Goal: Task Accomplishment & Management: Manage account settings

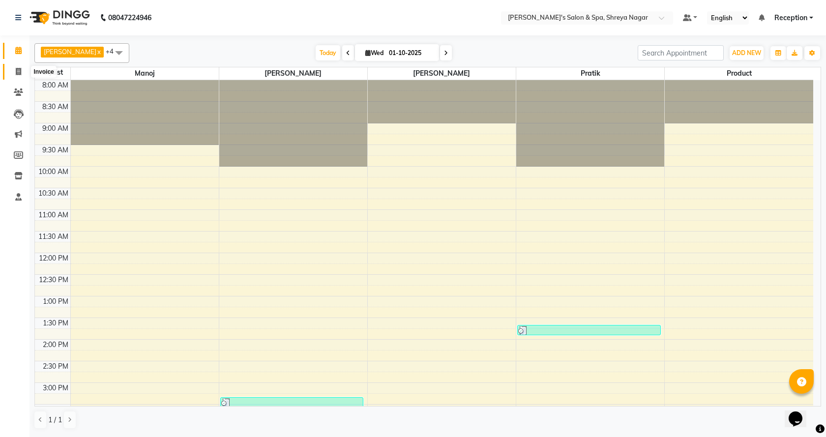
click at [20, 69] on icon at bounding box center [18, 71] width 5 height 7
select select "service"
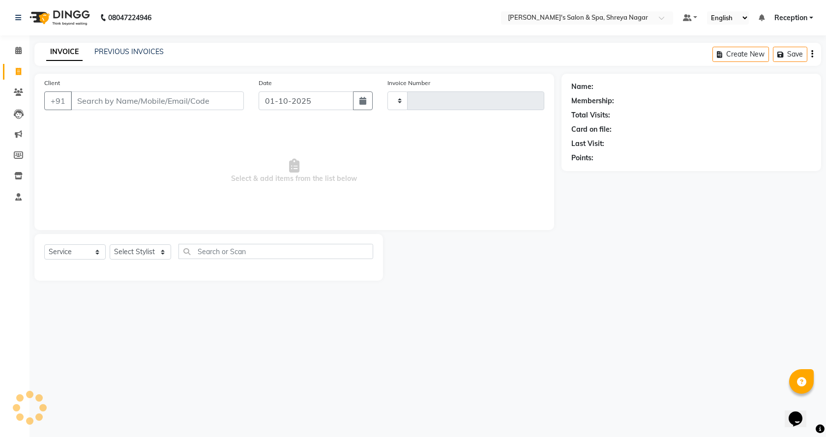
type input "3216"
select select "7591"
click at [109, 103] on input "Client" at bounding box center [157, 100] width 173 height 19
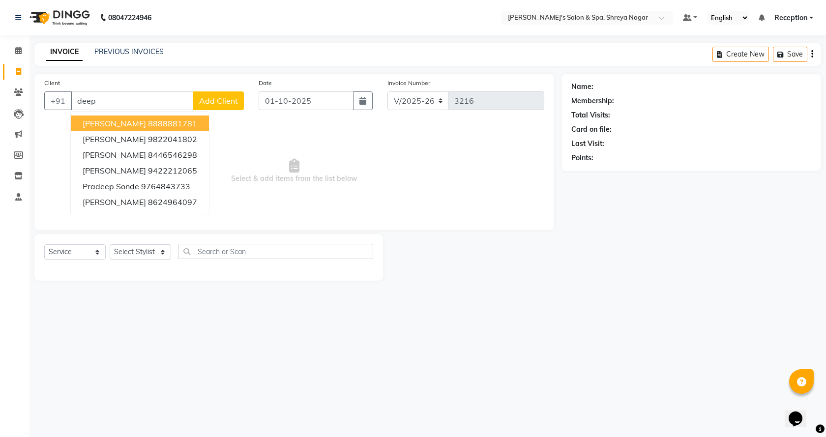
click at [160, 126] on ngb-highlight "8888881781" at bounding box center [172, 124] width 49 height 10
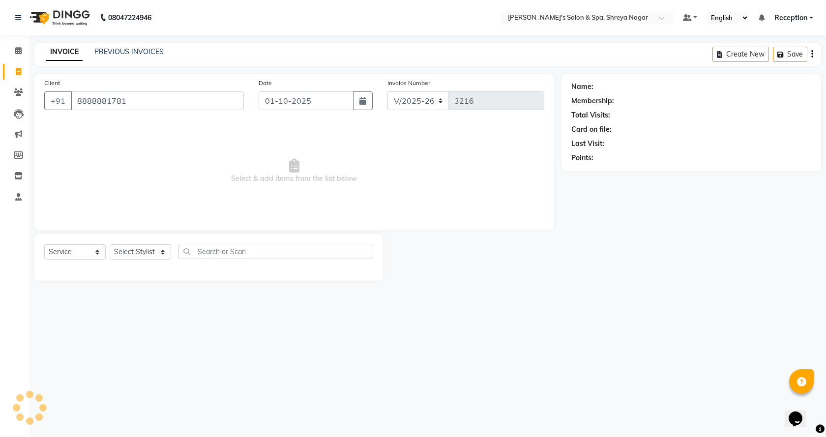
type input "8888881781"
select select "1: Object"
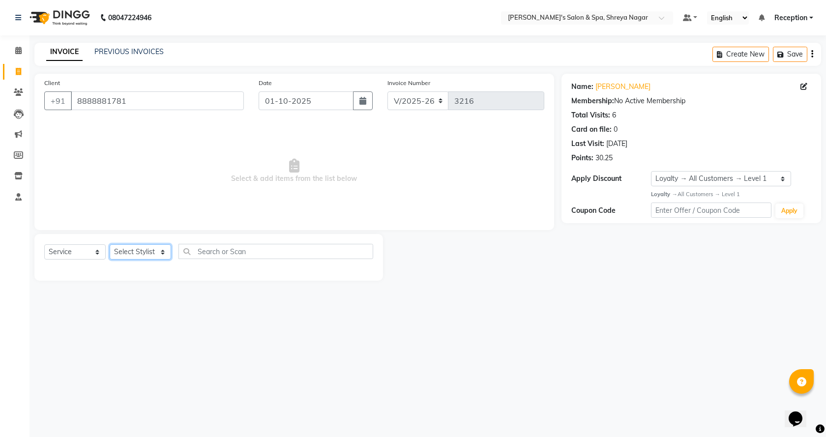
click at [148, 249] on select "Select Stylist [PERSON_NAME] [PERSON_NAME] [PERSON_NAME] Product Reception" at bounding box center [140, 251] width 61 height 15
select select "67482"
click at [110, 244] on select "Select Stylist [PERSON_NAME] [PERSON_NAME] [PERSON_NAME] Product Reception" at bounding box center [140, 251] width 61 height 15
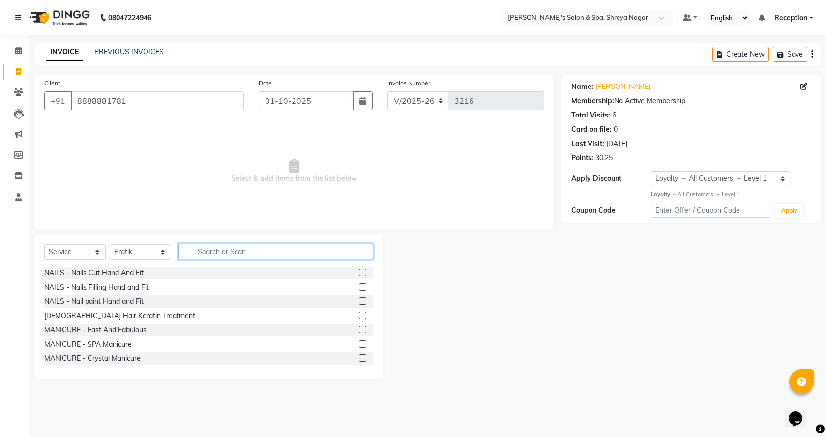
click at [259, 258] on input "text" at bounding box center [275, 251] width 195 height 15
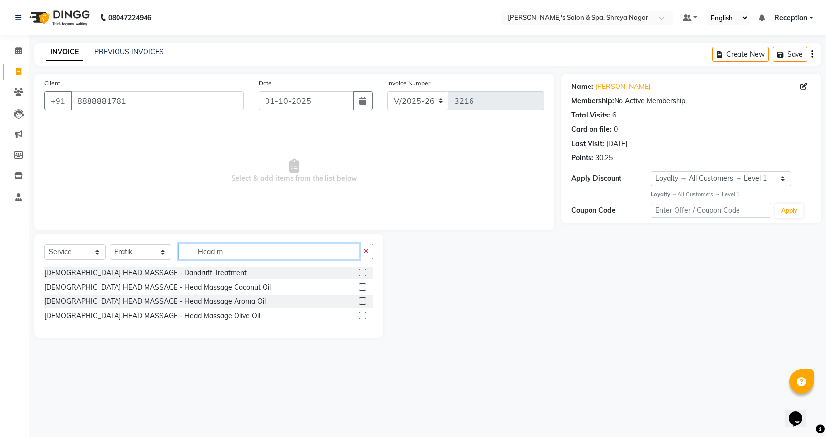
type input "Head m"
click at [359, 288] on label at bounding box center [362, 286] width 7 height 7
click at [359, 288] on input "checkbox" at bounding box center [362, 287] width 6 height 6
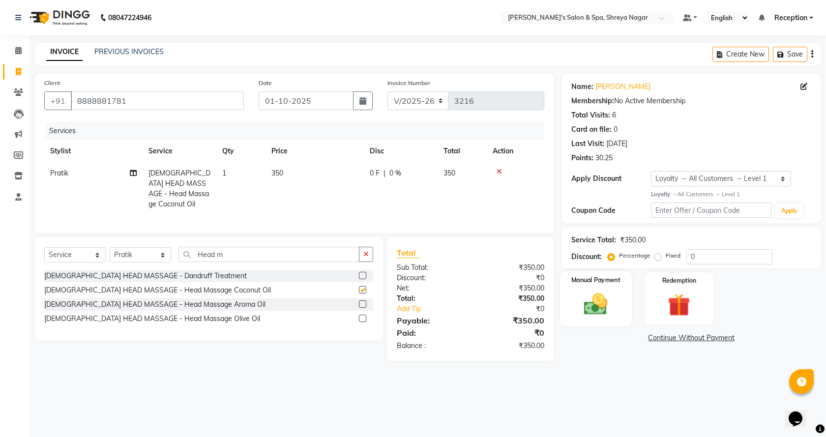
checkbox input "false"
click at [602, 310] on img at bounding box center [596, 304] width 38 height 27
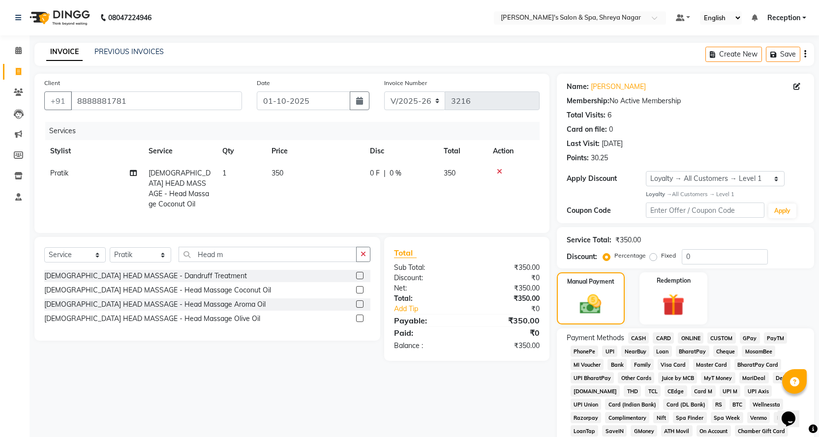
click at [637, 337] on span "CASH" at bounding box center [638, 337] width 21 height 11
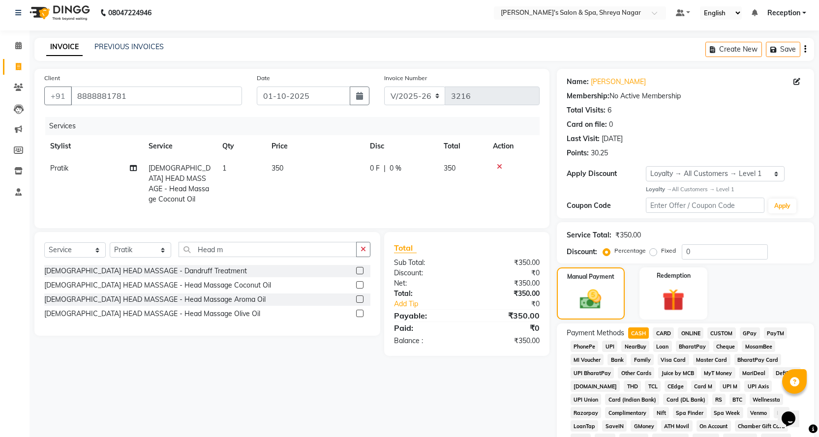
scroll to position [225, 0]
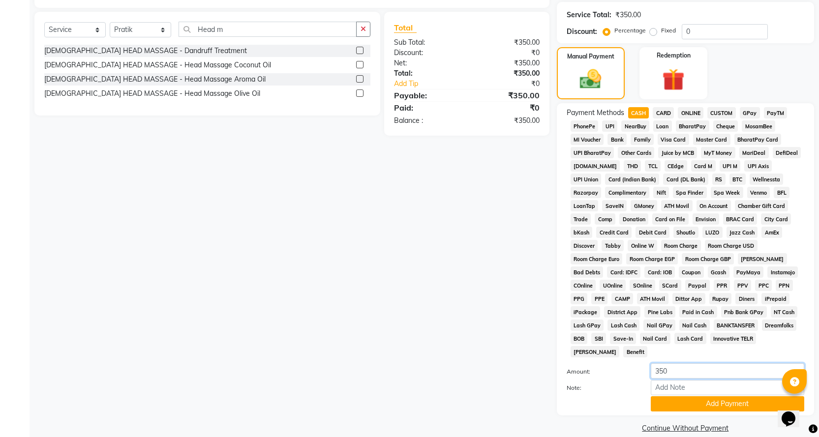
click at [674, 363] on input "350" at bounding box center [727, 370] width 153 height 15
type input "400"
click at [738, 396] on button "Add Payment" at bounding box center [727, 403] width 153 height 15
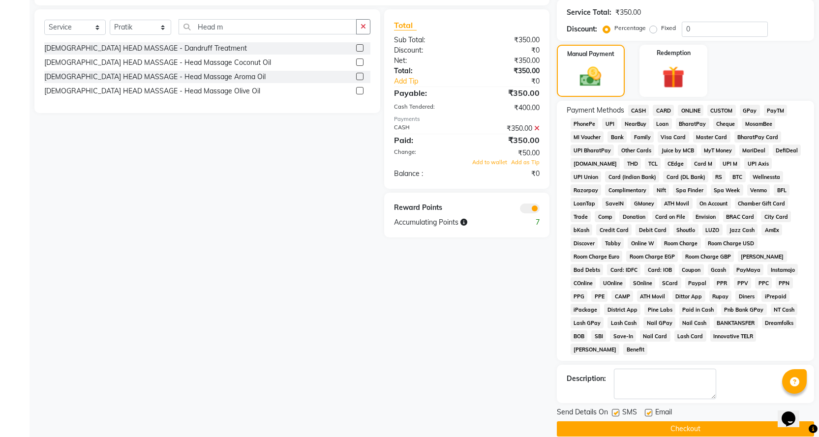
scroll to position [229, 0]
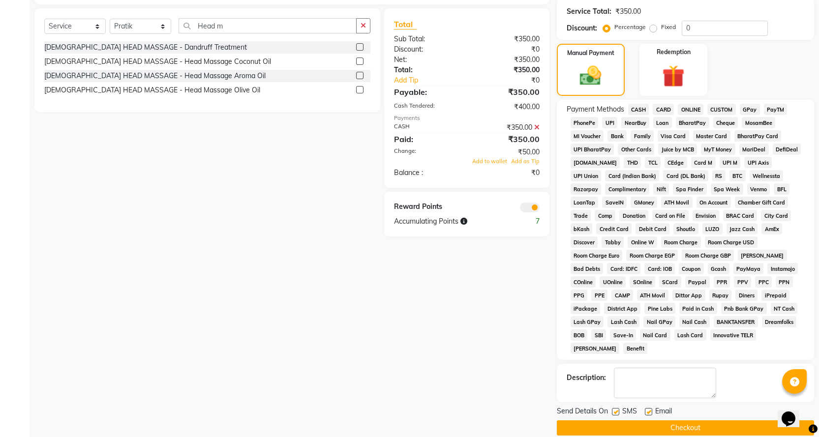
click at [737, 420] on button "Checkout" at bounding box center [685, 427] width 257 height 15
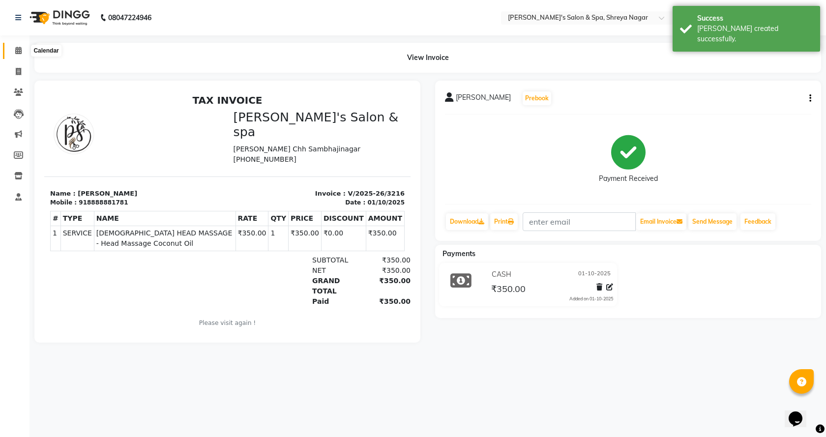
click at [17, 53] on icon at bounding box center [18, 50] width 6 height 7
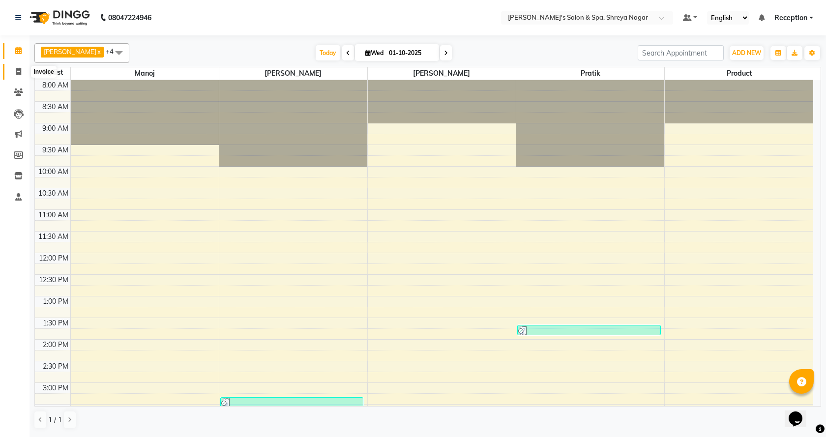
click at [14, 68] on span at bounding box center [18, 71] width 17 height 11
select select "service"
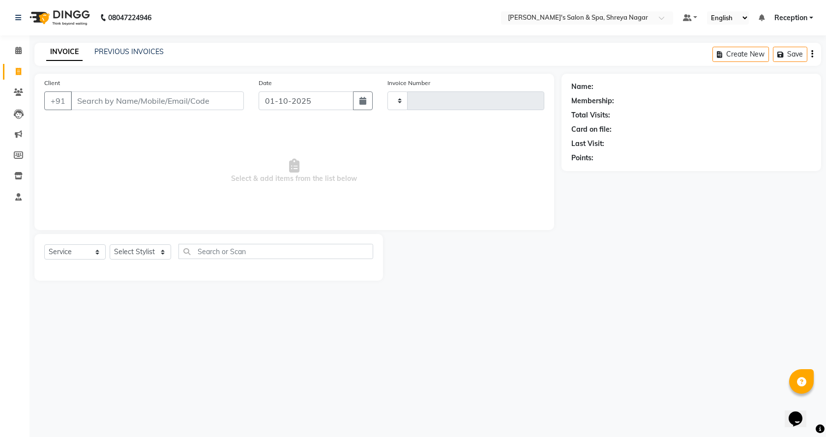
type input "3217"
select select "7591"
click at [123, 94] on input "Client" at bounding box center [157, 100] width 173 height 19
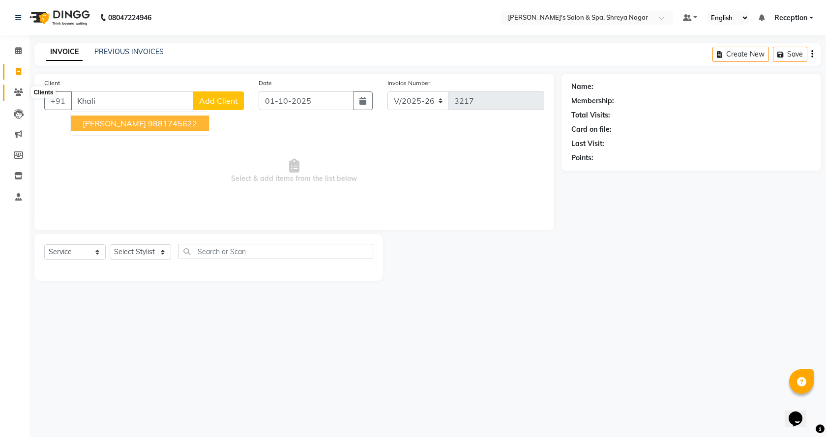
type input "Khali"
click at [16, 91] on icon at bounding box center [18, 92] width 9 height 7
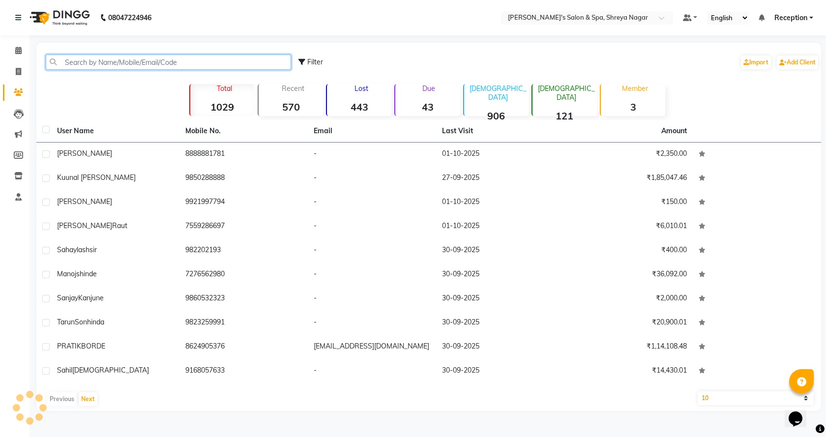
click at [107, 64] on input "text" at bounding box center [168, 62] width 245 height 15
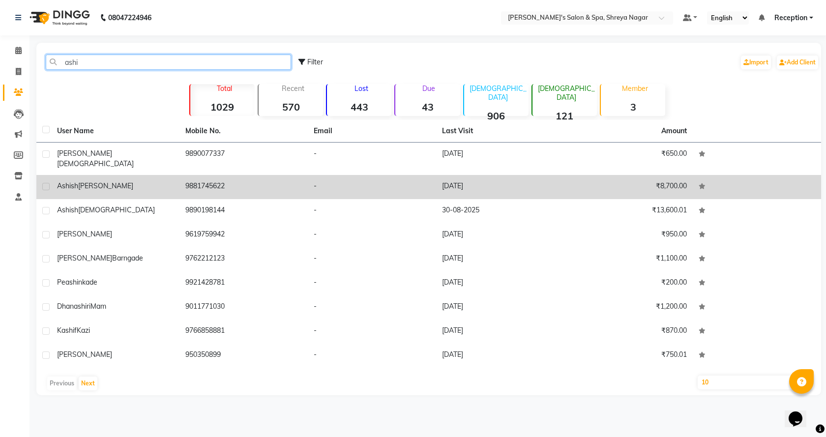
type input "ashi"
click at [137, 183] on td "[PERSON_NAME]" at bounding box center [115, 187] width 128 height 24
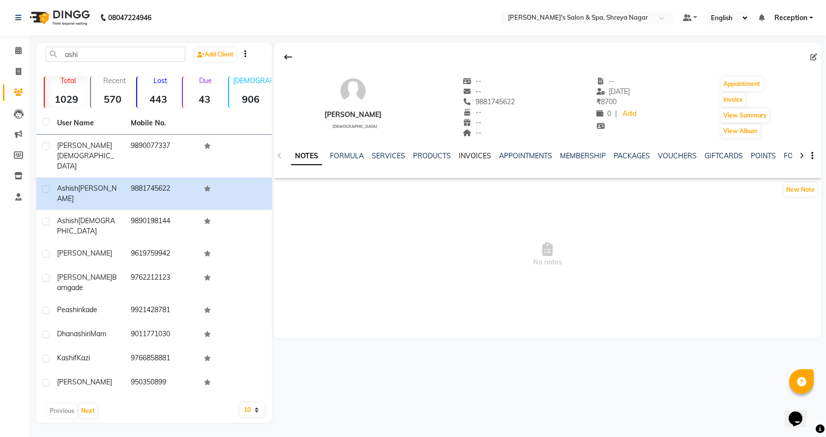
click at [483, 154] on link "INVOICES" at bounding box center [475, 155] width 32 height 9
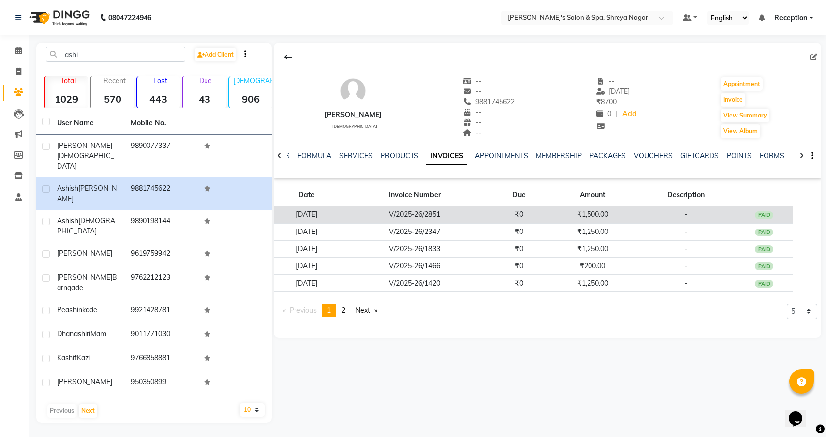
click at [402, 222] on td "V/2025-26/2851" at bounding box center [414, 215] width 149 height 17
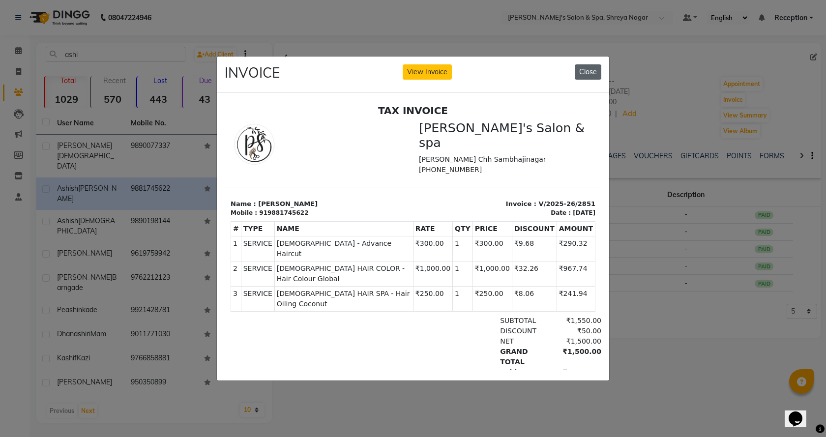
click at [587, 73] on button "Close" at bounding box center [588, 71] width 27 height 15
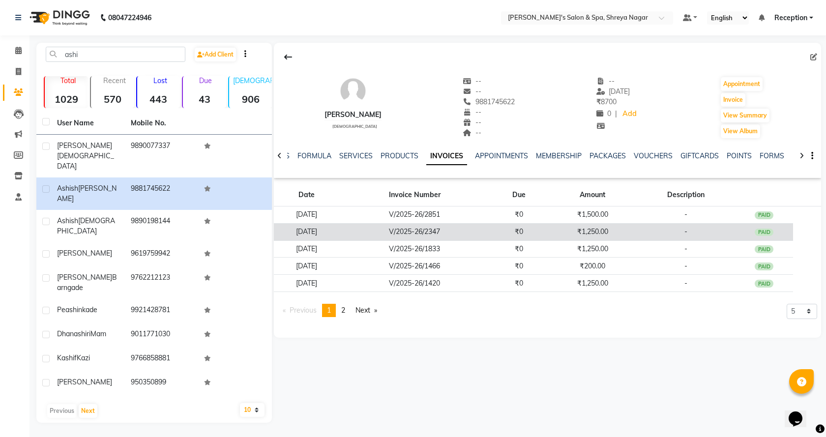
click at [408, 239] on td "V/2025-26/2347" at bounding box center [414, 231] width 149 height 17
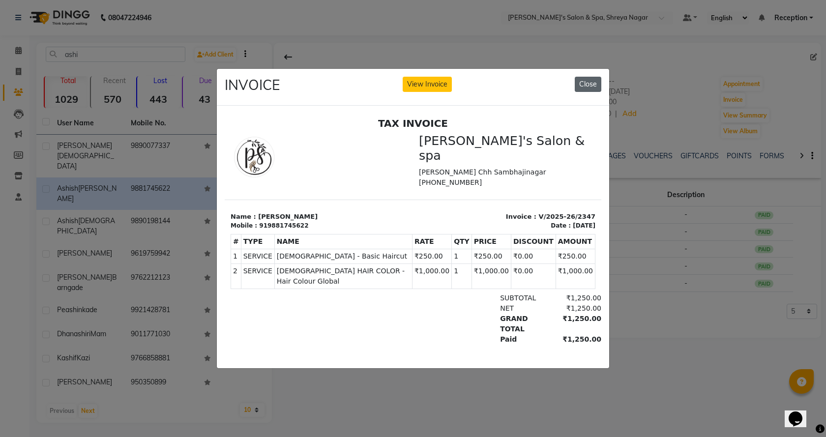
click at [595, 77] on button "Close" at bounding box center [588, 84] width 27 height 15
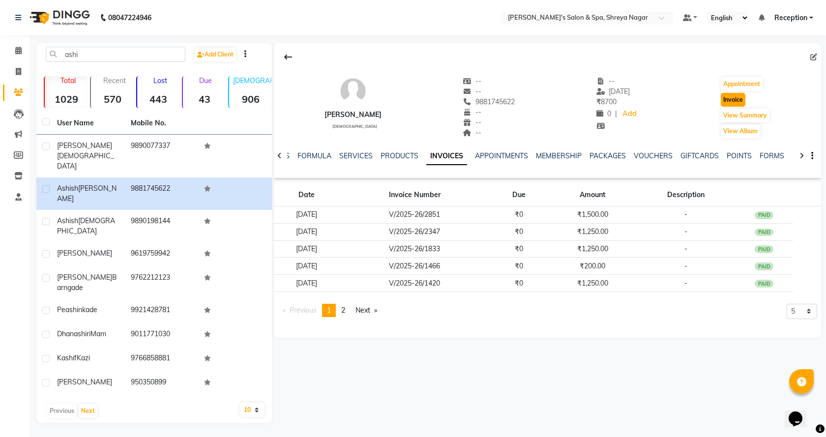
click at [741, 101] on button "Invoice" at bounding box center [733, 100] width 25 height 14
select select "service"
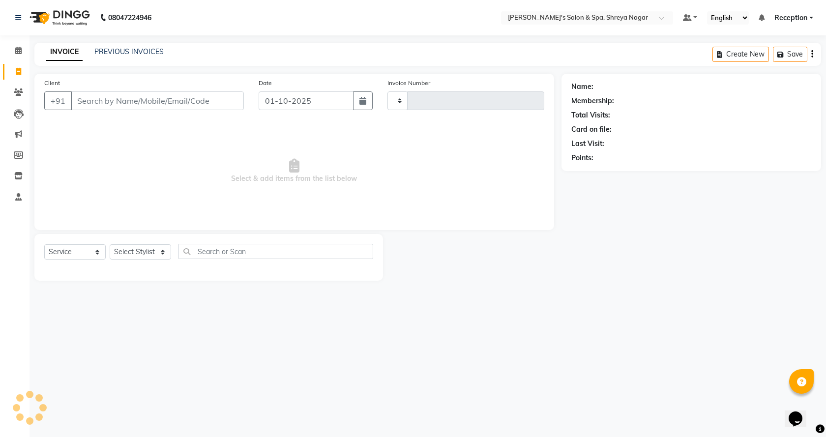
type input "3217"
select select "7591"
type input "9881745622"
select select "1: Object"
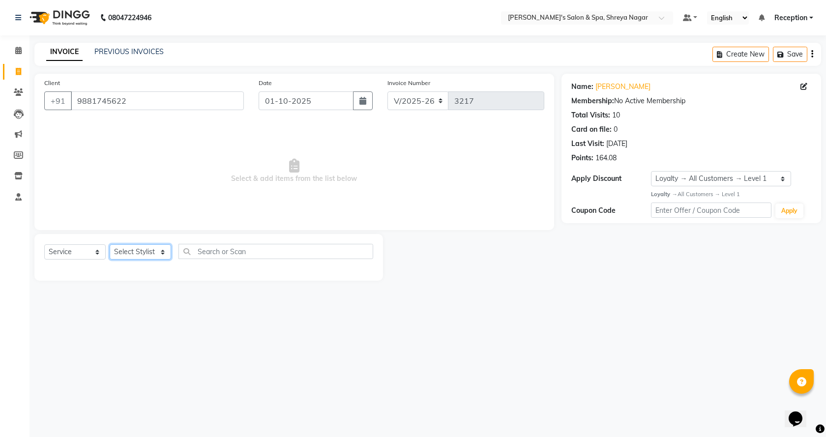
click at [130, 253] on select "Select Stylist [PERSON_NAME] [PERSON_NAME] [PERSON_NAME] Product Reception" at bounding box center [140, 251] width 61 height 15
click at [110, 244] on select "Select Stylist [PERSON_NAME] [PERSON_NAME] [PERSON_NAME] Product Reception" at bounding box center [140, 251] width 61 height 15
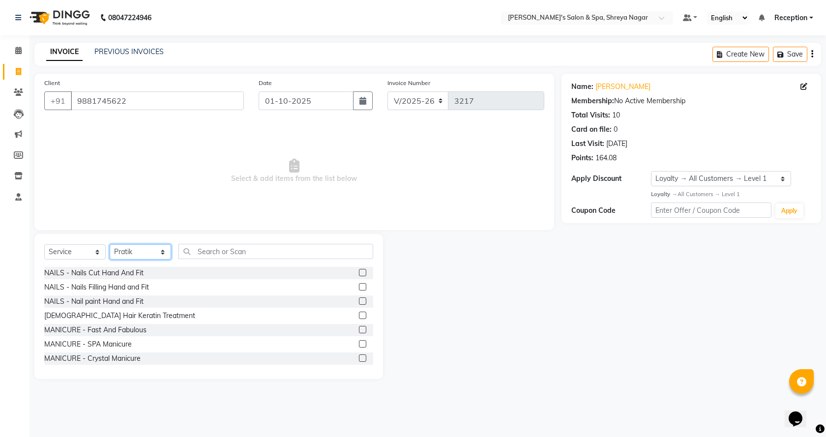
click at [156, 254] on select "Select Stylist [PERSON_NAME] [PERSON_NAME] [PERSON_NAME] Product Reception" at bounding box center [140, 251] width 61 height 15
select select "67479"
click at [110, 244] on select "Select Stylist [PERSON_NAME] [PERSON_NAME] [PERSON_NAME] Product Reception" at bounding box center [140, 251] width 61 height 15
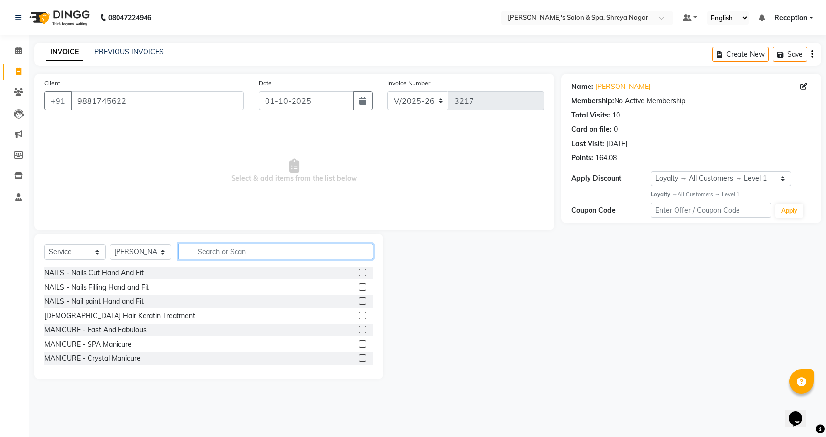
click at [237, 251] on input "text" at bounding box center [275, 251] width 195 height 15
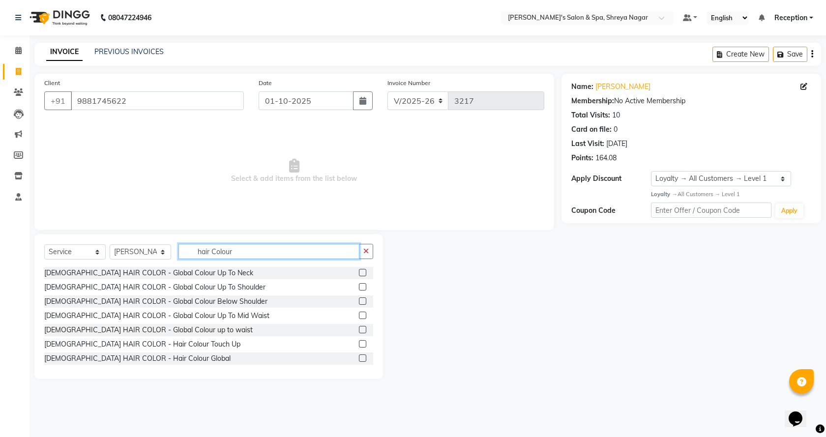
type input "hair Colour"
click at [359, 357] on label at bounding box center [362, 358] width 7 height 7
click at [359, 357] on input "checkbox" at bounding box center [362, 359] width 6 height 6
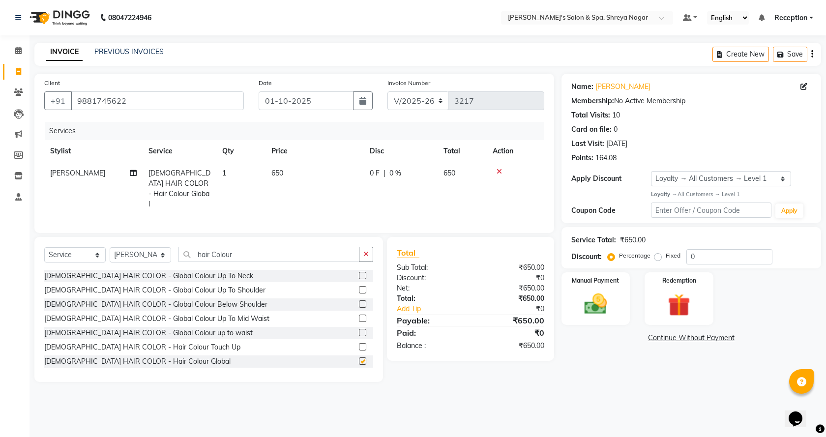
checkbox input "false"
click at [251, 247] on input "hair Colour" at bounding box center [268, 254] width 181 height 15
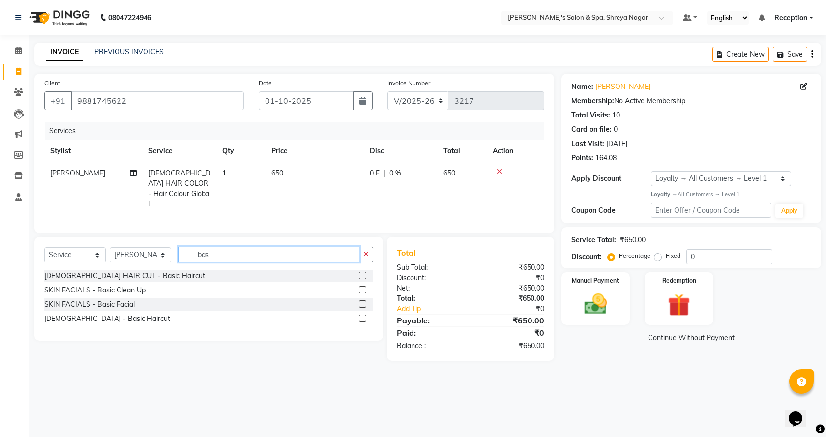
type input "bas"
click at [363, 320] on div at bounding box center [362, 320] width 6 height 10
click at [364, 319] on label at bounding box center [362, 318] width 7 height 7
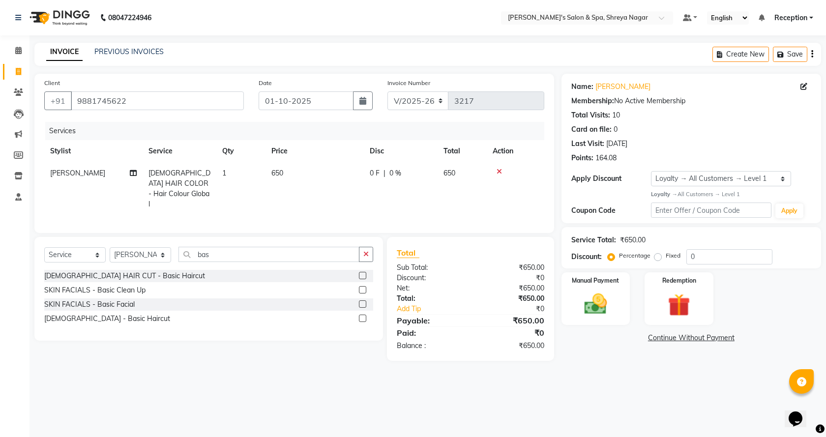
click at [364, 319] on input "checkbox" at bounding box center [362, 319] width 6 height 6
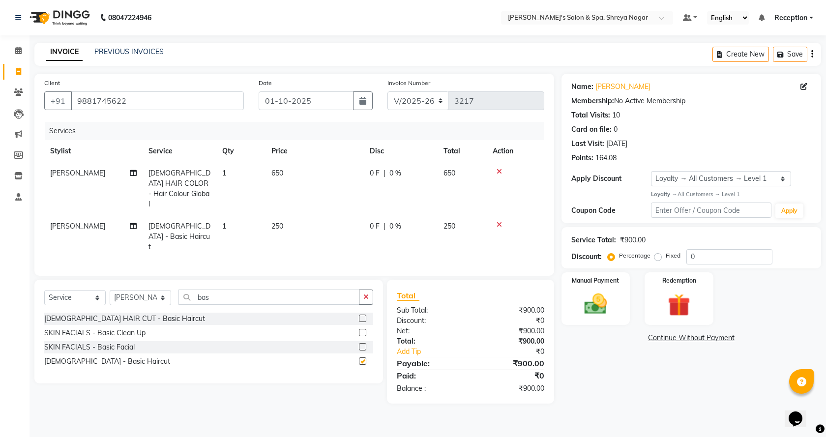
checkbox input "false"
click at [288, 189] on td "650" at bounding box center [315, 188] width 98 height 53
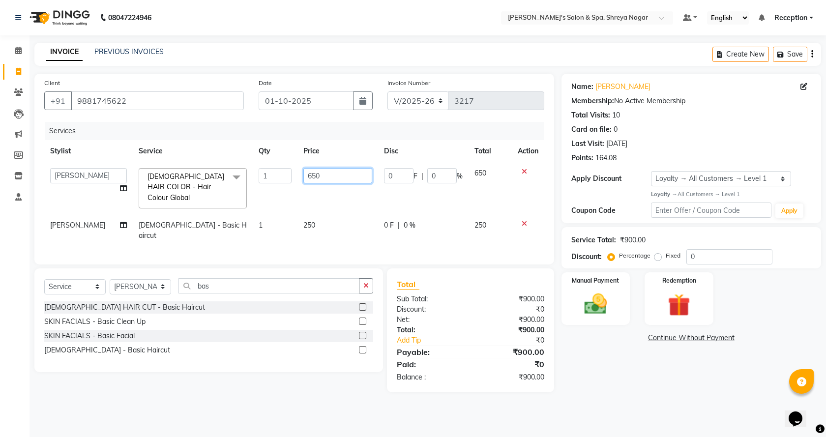
drag, startPoint x: 298, startPoint y: 176, endPoint x: 307, endPoint y: 176, distance: 9.3
click at [303, 176] on input "650" at bounding box center [337, 175] width 69 height 15
click at [315, 176] on input "650" at bounding box center [337, 175] width 69 height 15
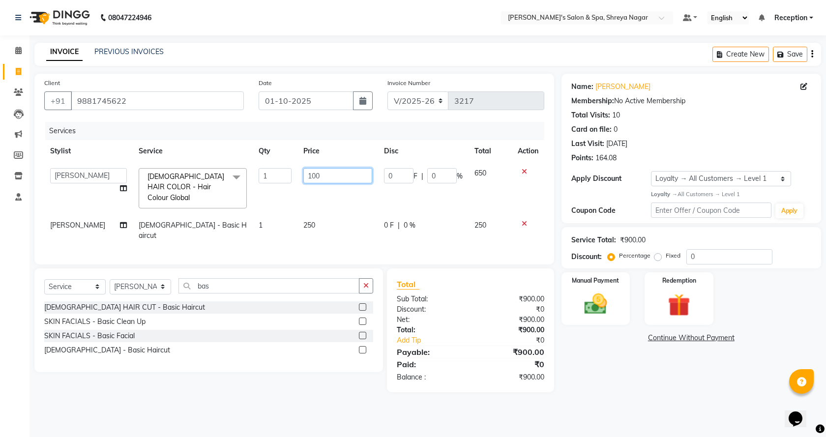
type input "1000"
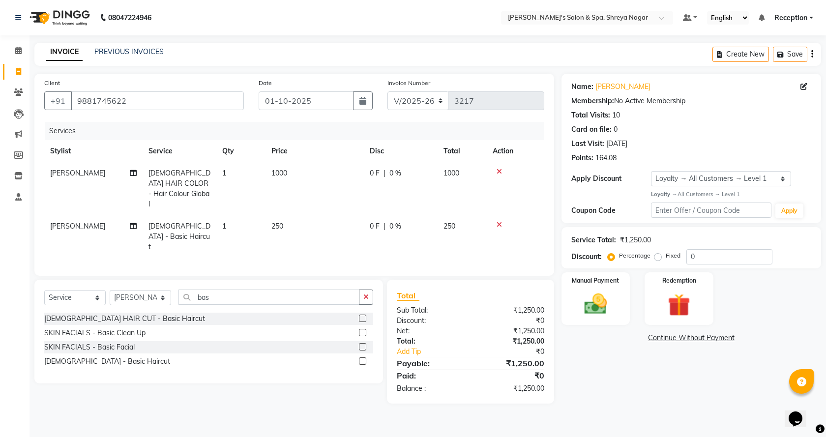
click at [581, 361] on div "Name: [PERSON_NAME] Membership: No Active Membership Total Visits: 10 Card on f…" at bounding box center [695, 239] width 267 height 330
click at [607, 319] on div "Manual Payment" at bounding box center [595, 298] width 71 height 55
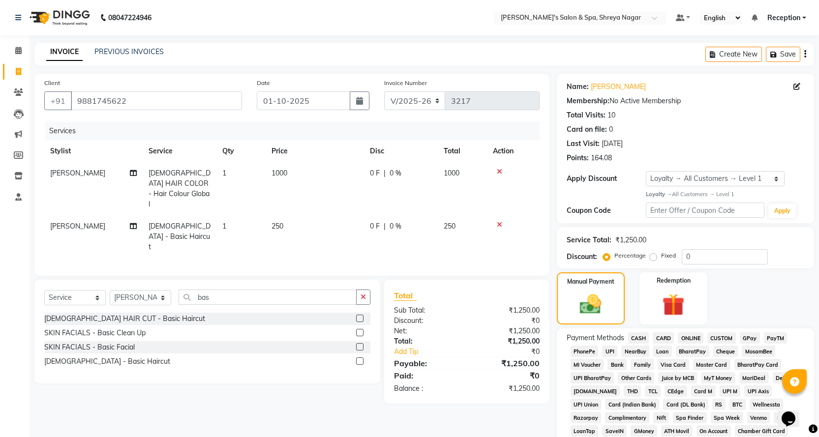
click at [682, 338] on span "ONLINE" at bounding box center [691, 337] width 26 height 11
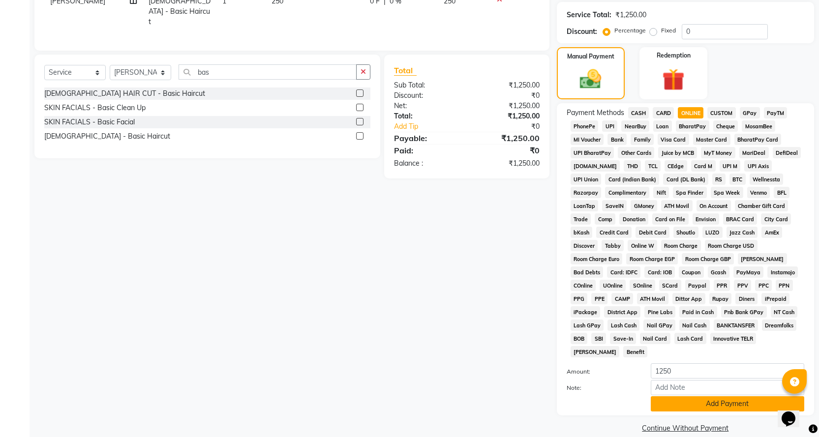
click at [687, 396] on button "Add Payment" at bounding box center [727, 403] width 153 height 15
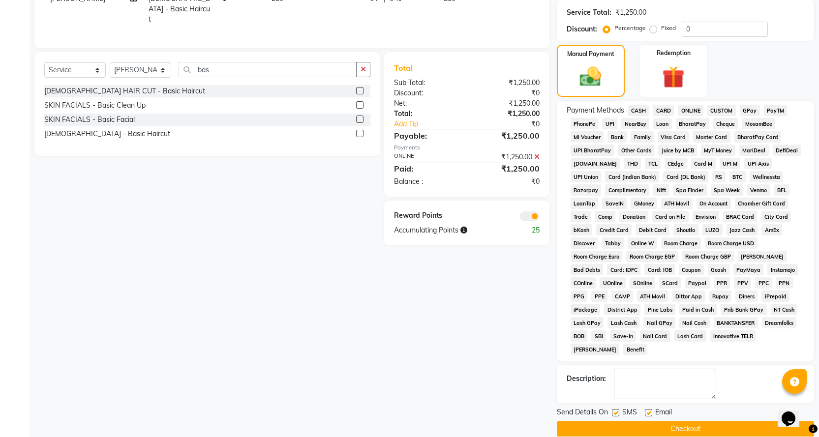
scroll to position [229, 0]
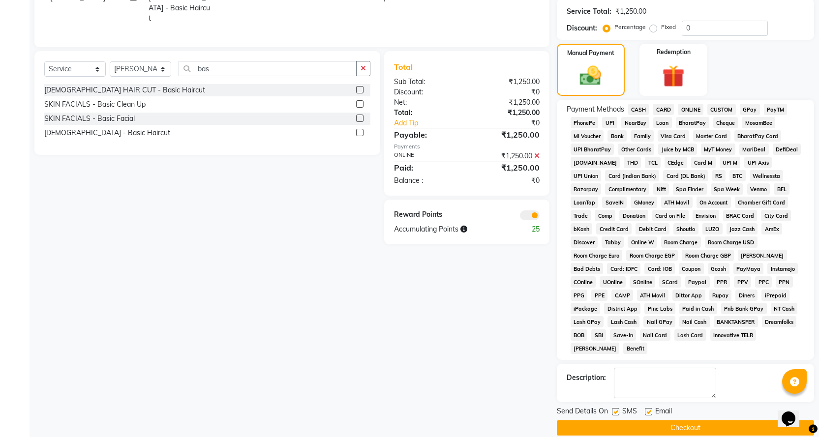
click at [693, 420] on button "Checkout" at bounding box center [685, 427] width 257 height 15
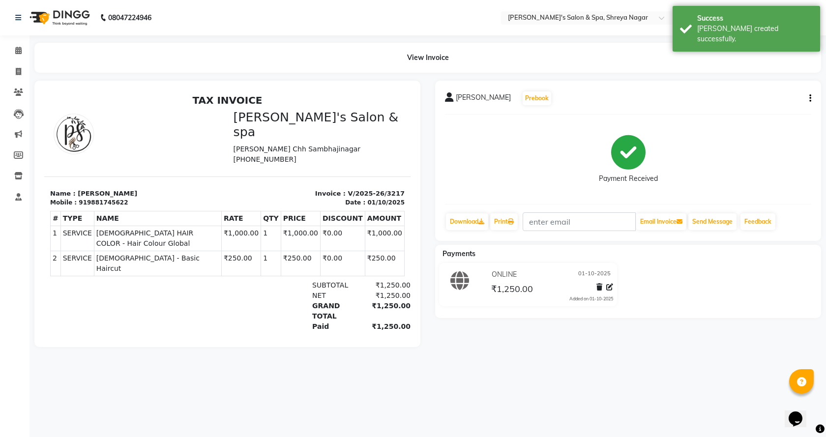
click at [812, 100] on div "[PERSON_NAME] Prebook Payment Received Download Print Email Invoice Send Messag…" at bounding box center [628, 161] width 386 height 160
click at [812, 98] on div "[PERSON_NAME] Prebook Payment Received Download Print Email Invoice Send Messag…" at bounding box center [628, 161] width 386 height 160
click at [808, 106] on div "[PERSON_NAME] Prebook Payment Received Download Print Email Invoice Send Messag…" at bounding box center [628, 161] width 386 height 160
click at [811, 102] on div "[PERSON_NAME] Prebook Payment Received Download Print Email Invoice Send Messag…" at bounding box center [628, 161] width 386 height 160
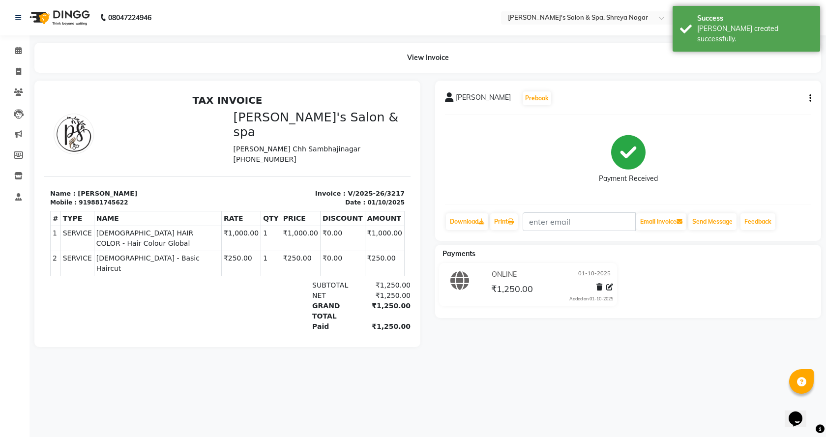
click at [807, 96] on button "button" at bounding box center [808, 98] width 6 height 10
click at [767, 110] on div "Edit Invoice" at bounding box center [761, 111] width 67 height 12
select select "service"
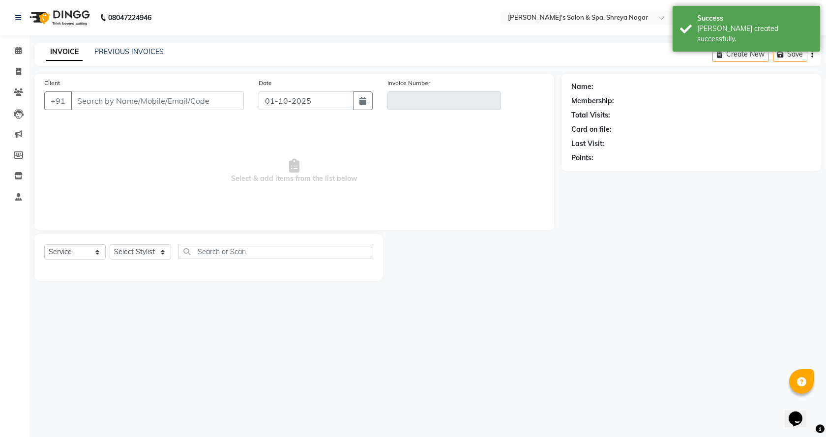
type input "9881745622"
type input "V/2025-26/3217"
select select "1: Object"
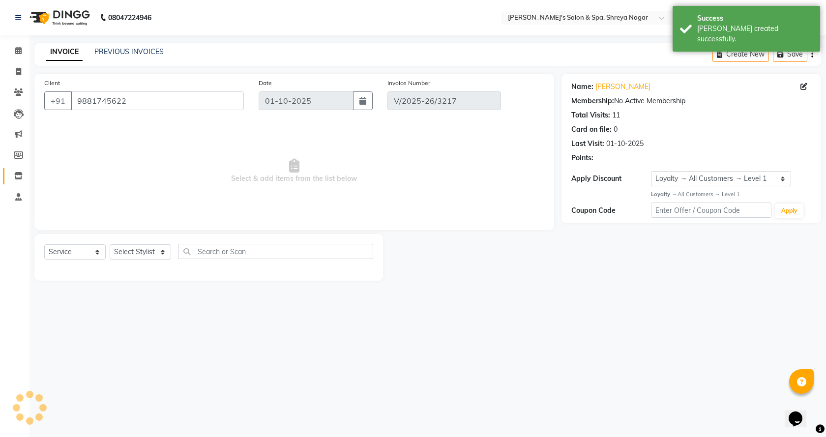
select select "select"
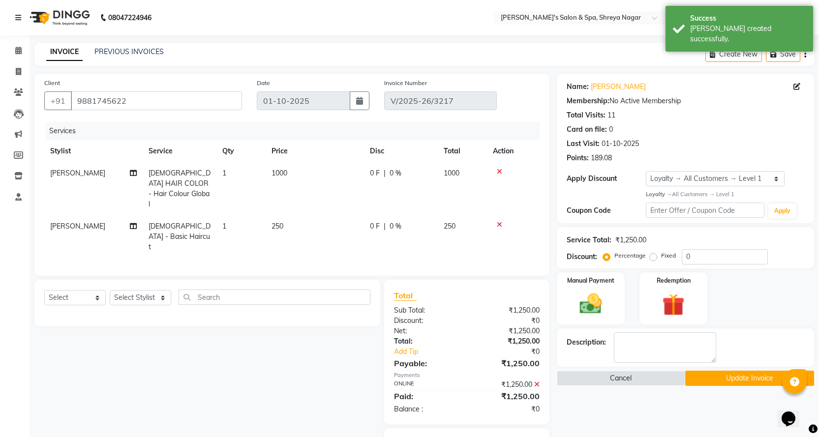
click at [60, 227] on td "[PERSON_NAME]" at bounding box center [93, 236] width 98 height 43
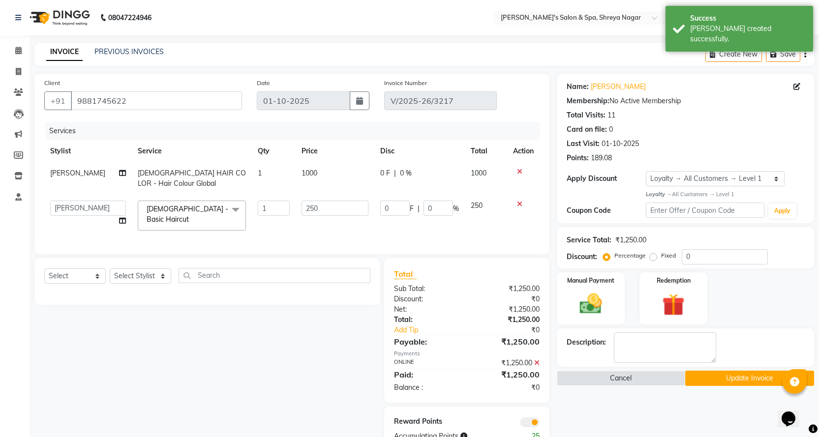
click at [60, 217] on td "[PERSON_NAME] [PERSON_NAME] [PERSON_NAME] Product Reception" at bounding box center [88, 216] width 88 height 42
click at [77, 216] on td "[PERSON_NAME] [PERSON_NAME] [PERSON_NAME] Product Reception" at bounding box center [88, 216] width 88 height 42
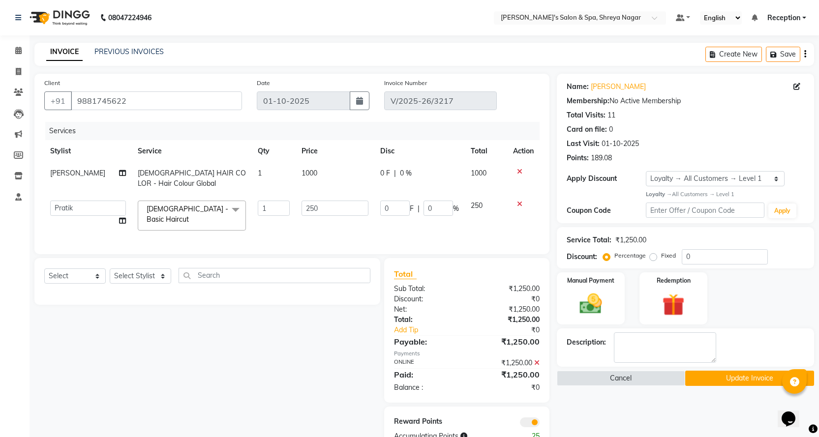
select select "67482"
click at [737, 383] on button "Update Invoice" at bounding box center [749, 378] width 129 height 15
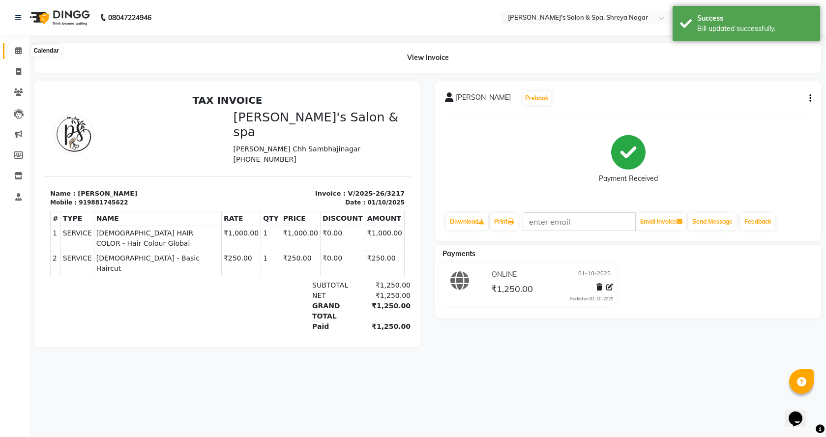
click at [24, 54] on span at bounding box center [18, 50] width 17 height 11
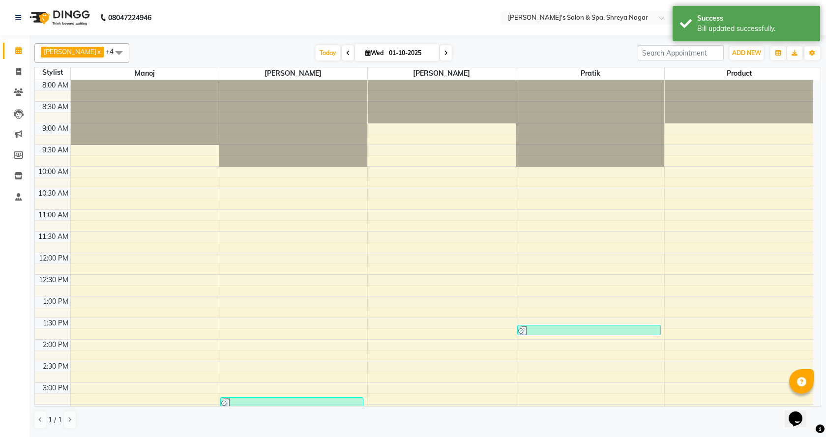
click at [14, 43] on link "Calendar" at bounding box center [15, 51] width 24 height 16
